Goal: Check status: Check status

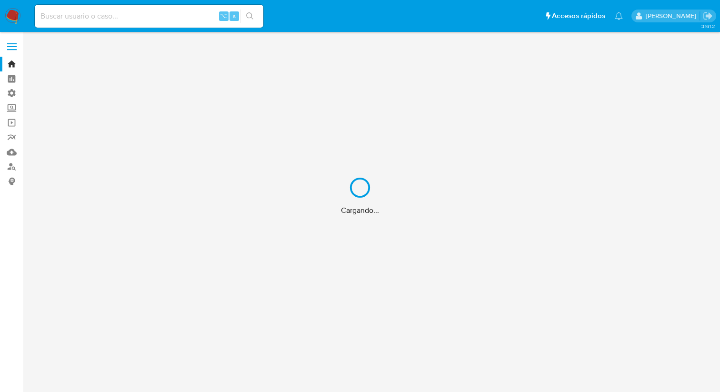
click at [76, 14] on div "Cargando..." at bounding box center [360, 196] width 720 height 392
click at [69, 14] on div "Cargando..." at bounding box center [360, 196] width 720 height 392
click at [57, 14] on div "Cargando..." at bounding box center [360, 196] width 720 height 392
click at [55, 16] on div "Cargando..." at bounding box center [360, 196] width 720 height 392
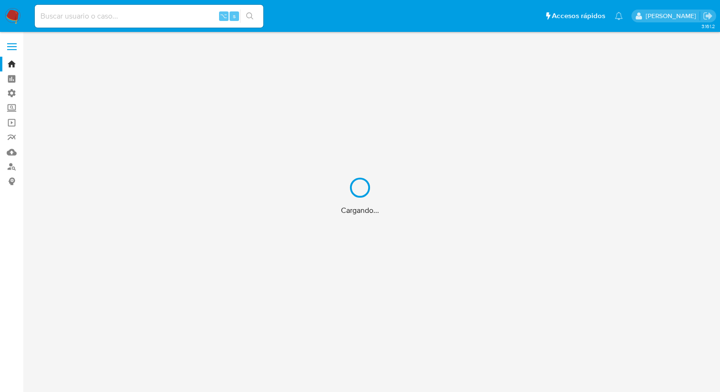
click at [58, 17] on div "Cargando..." at bounding box center [360, 196] width 720 height 392
click at [122, 5] on div "Cargando..." at bounding box center [360, 196] width 720 height 392
click at [107, 15] on div "Cargando..." at bounding box center [360, 196] width 720 height 392
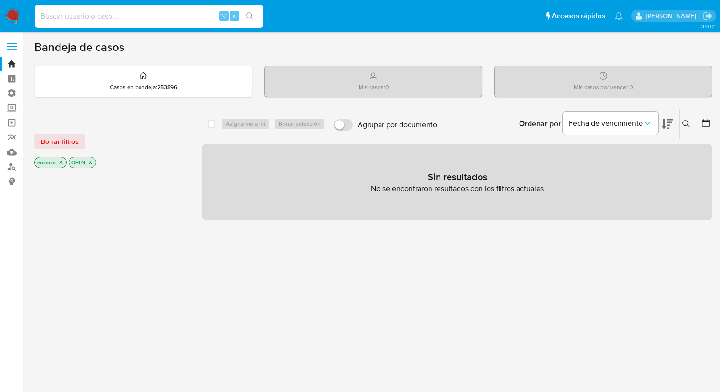
click at [107, 15] on input at bounding box center [149, 16] width 229 height 12
paste input "7XFDBD6vyBeMDzAevwi0xHtt"
type input "7XFDBD6vyBeMDzAevwi0xHtt"
click at [166, 12] on input "7XFDBD6vyBeMDzAevwi0xHtt" at bounding box center [149, 16] width 229 height 12
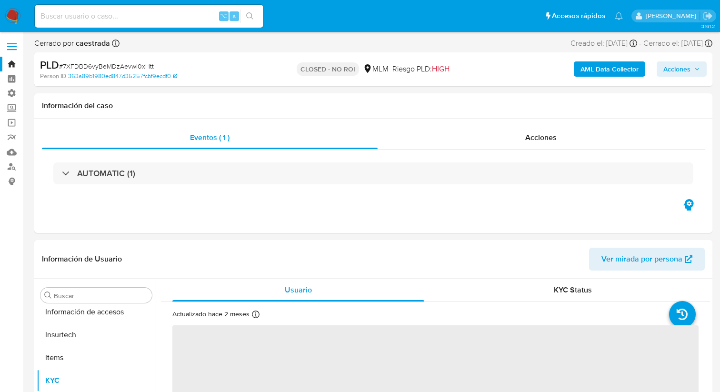
scroll to position [448, 0]
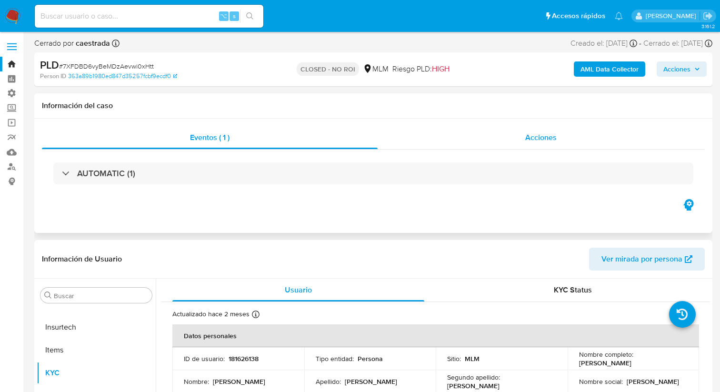
click at [463, 139] on div "Acciones" at bounding box center [542, 137] width 328 height 23
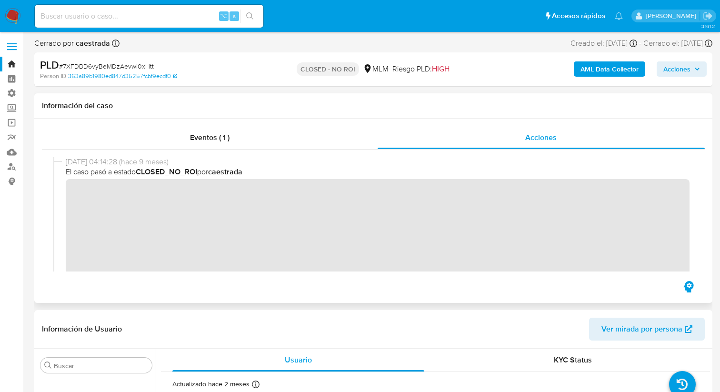
scroll to position [0, 0]
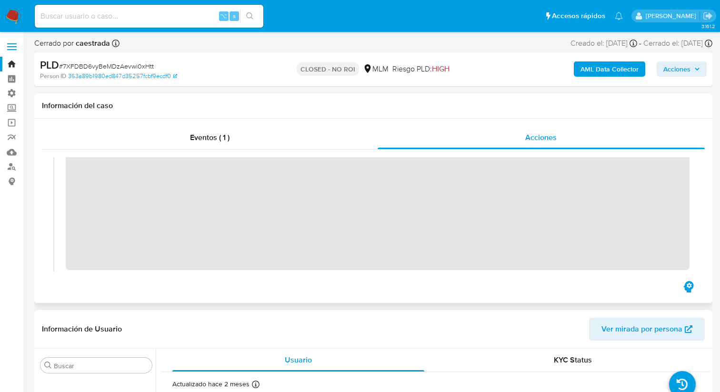
select select "10"
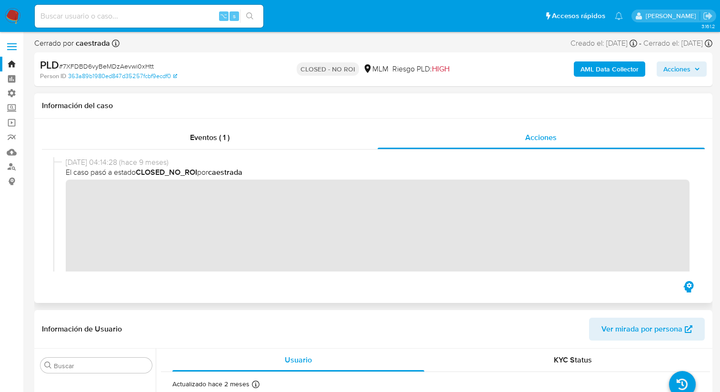
click at [227, 169] on b "caestrada" at bounding box center [225, 172] width 34 height 11
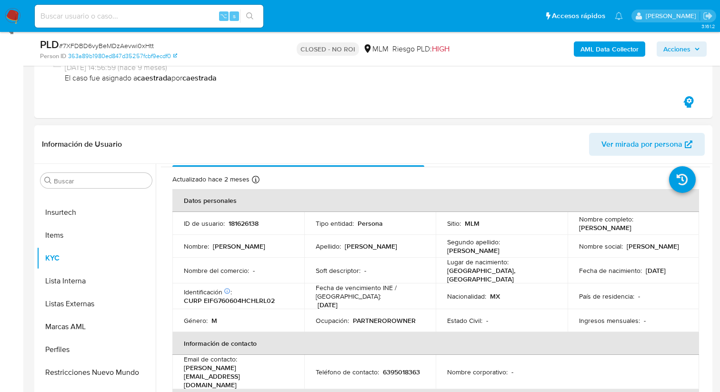
scroll to position [23, 0]
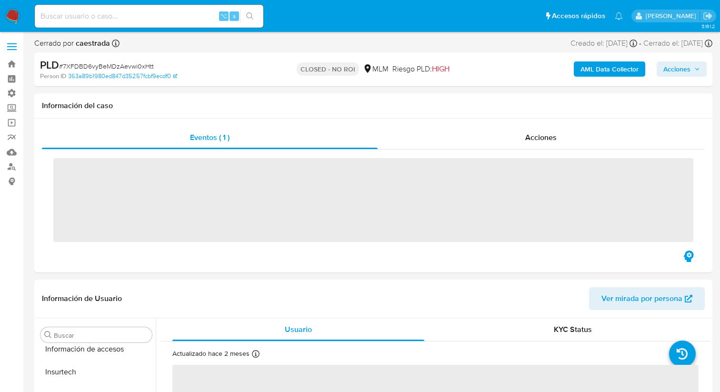
scroll to position [448, 0]
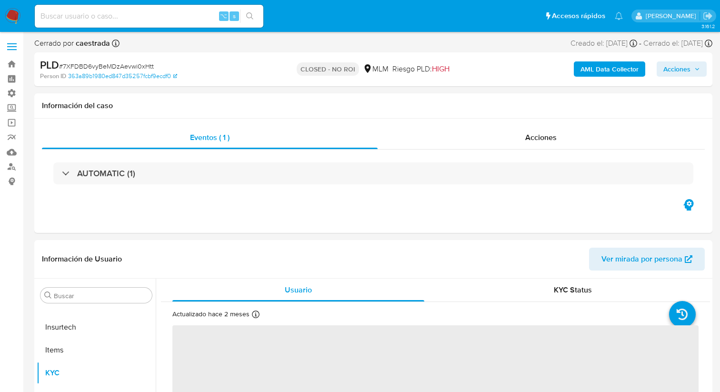
select select "10"
